Goal: Task Accomplishment & Management: Use online tool/utility

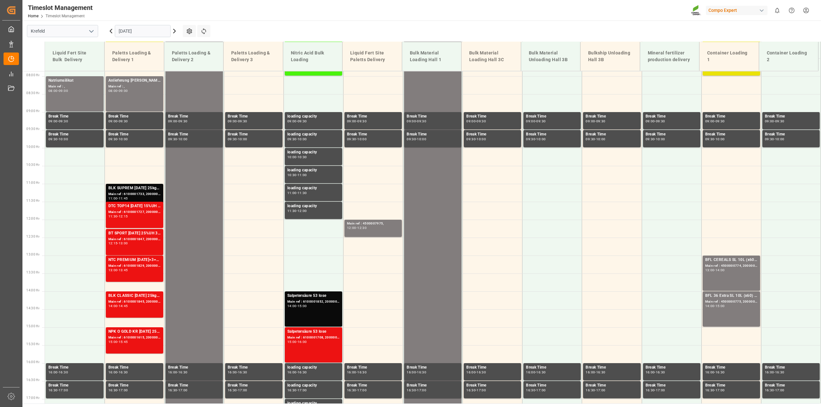
scroll to position [254, 0]
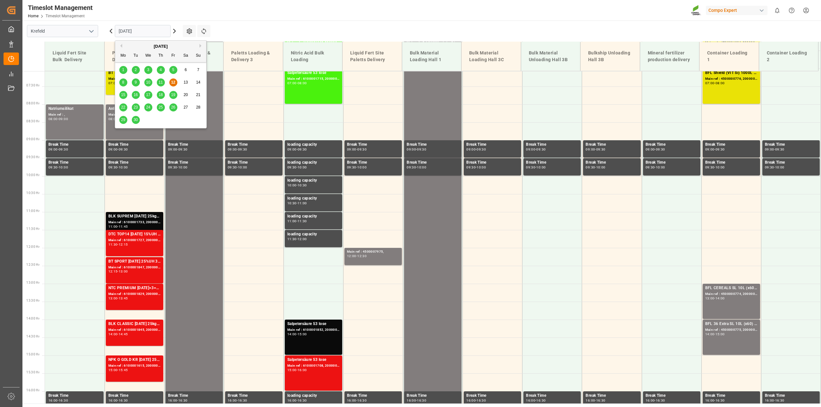
click at [143, 31] on input "[DATE]" at bounding box center [143, 31] width 56 height 12
click at [122, 93] on span "15" at bounding box center [123, 95] width 4 height 4
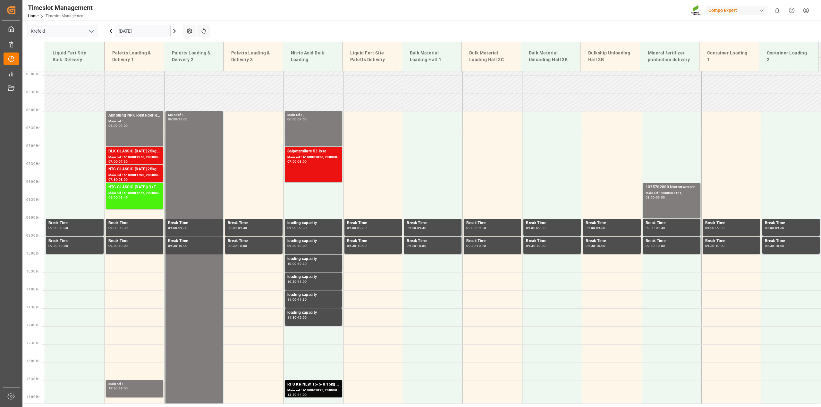
scroll to position [290, 0]
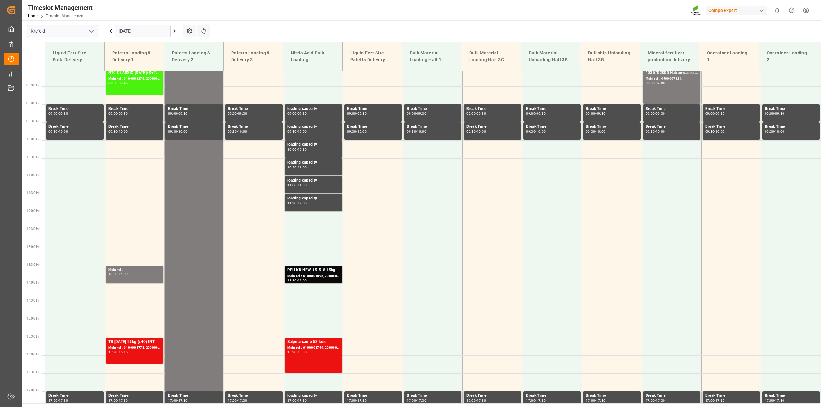
click at [304, 277] on div "Main ref : 6100001895, 2000001512" at bounding box center [313, 276] width 52 height 5
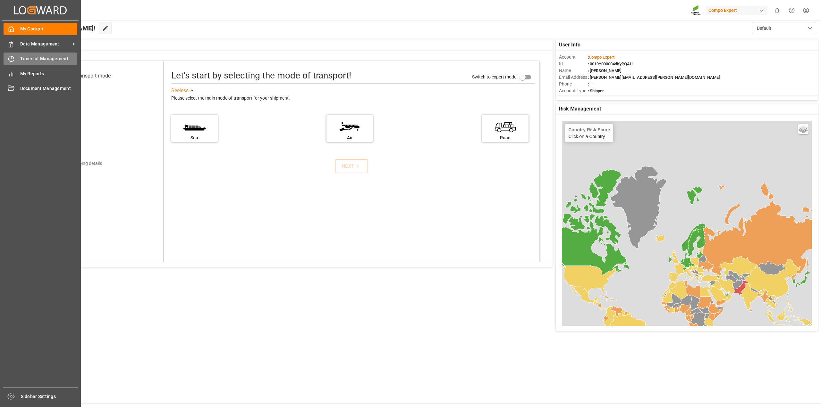
click at [18, 60] on div "Timeslot Management Timeslot Management" at bounding box center [41, 59] width 74 height 13
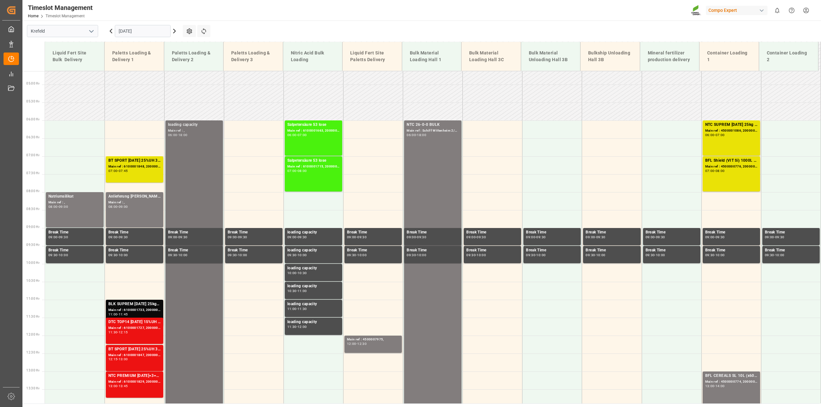
scroll to position [165, 0]
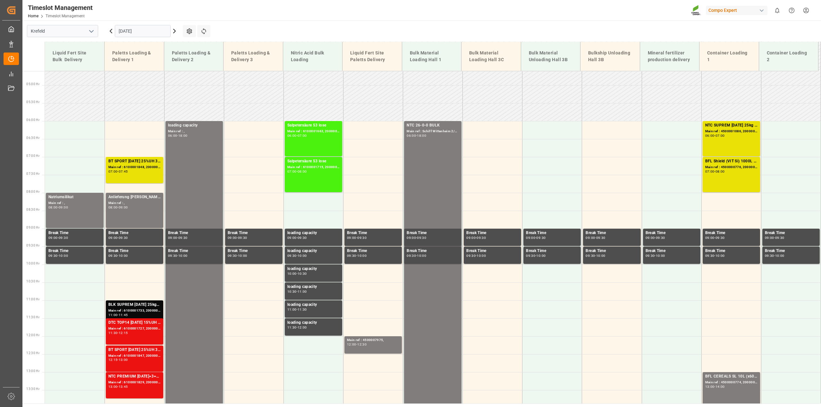
click at [155, 32] on input "[DATE]" at bounding box center [143, 31] width 56 height 12
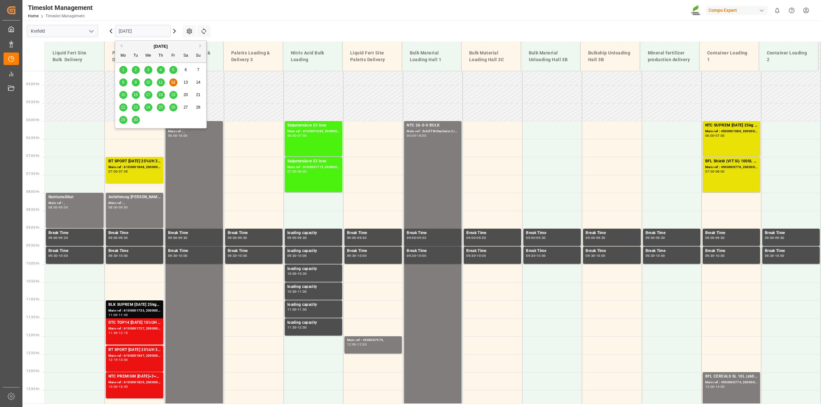
click at [121, 95] on span "15" at bounding box center [123, 95] width 4 height 4
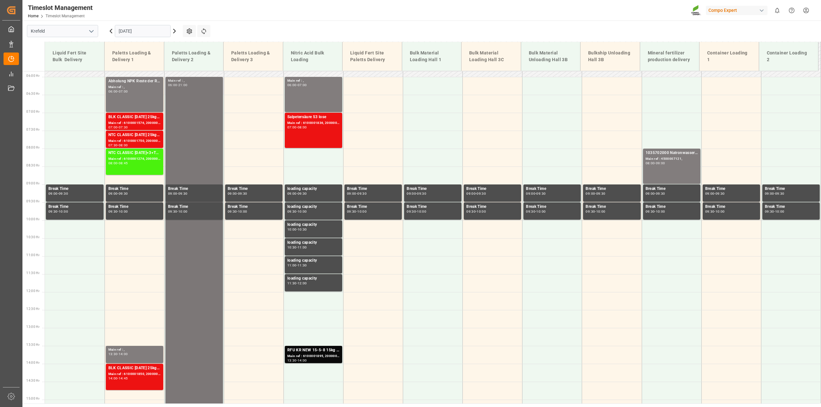
scroll to position [197, 0]
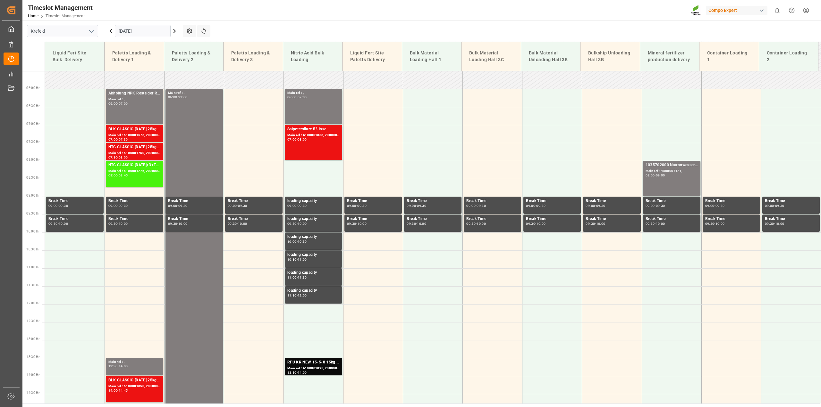
click at [154, 31] on input "15.09.2025" at bounding box center [143, 31] width 56 height 12
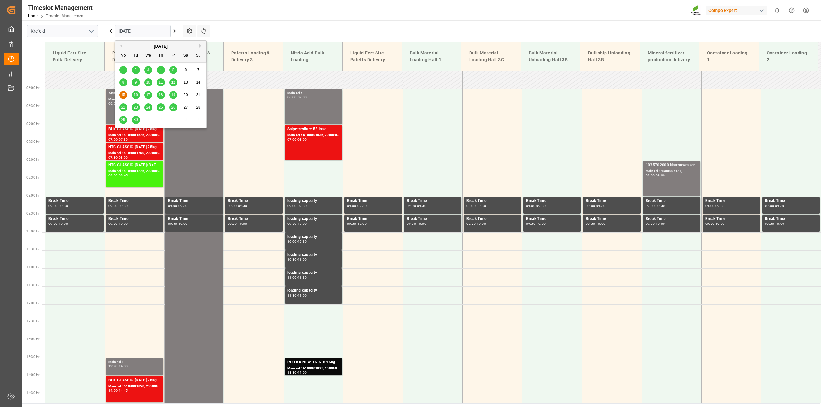
click at [171, 82] on span "12" at bounding box center [173, 82] width 4 height 4
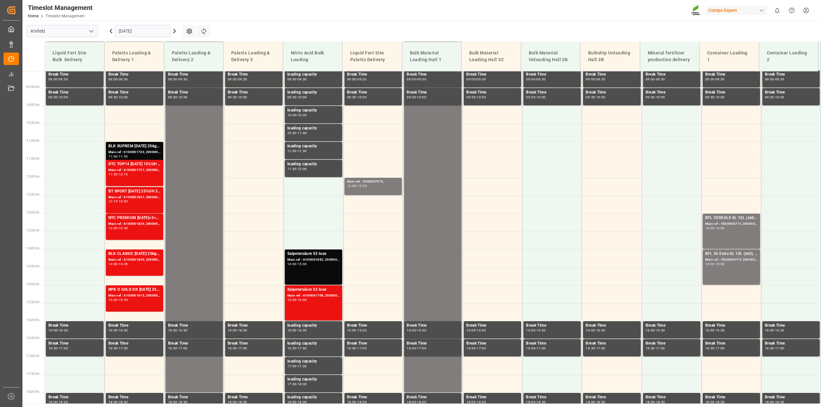
scroll to position [326, 0]
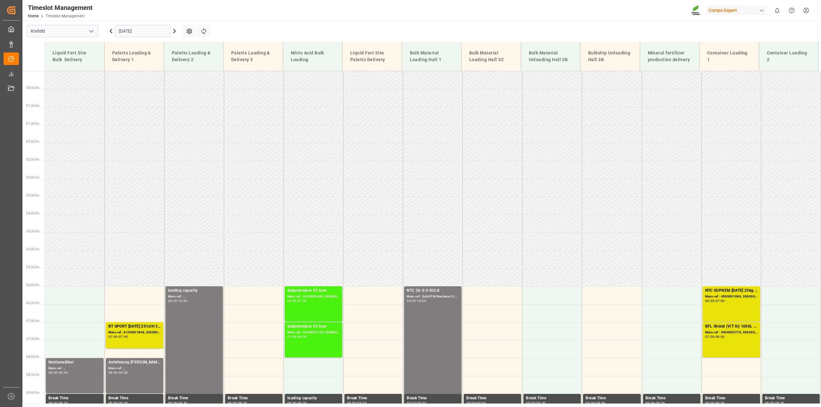
scroll to position [290, 0]
